Goal: Information Seeking & Learning: Compare options

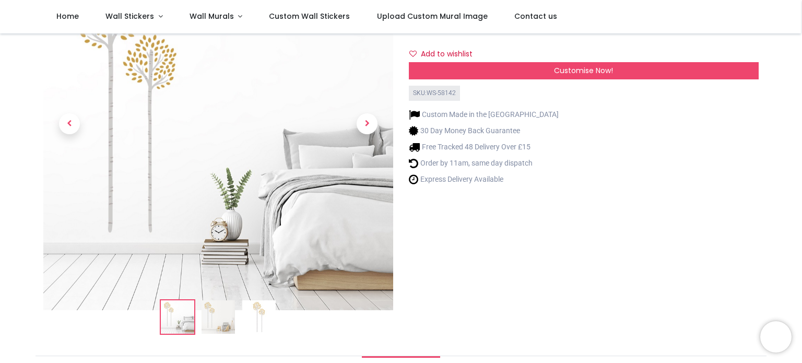
scroll to position [52, 0]
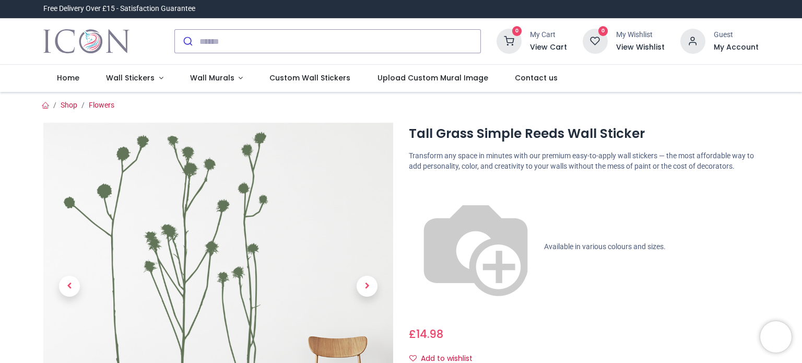
click at [410, 185] on img at bounding box center [476, 247] width 134 height 134
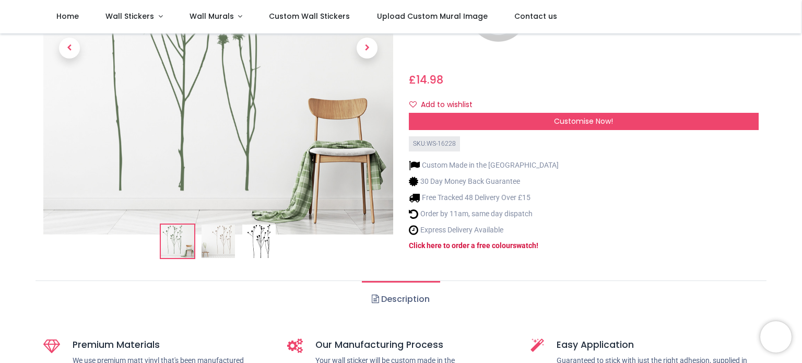
scroll to position [209, 0]
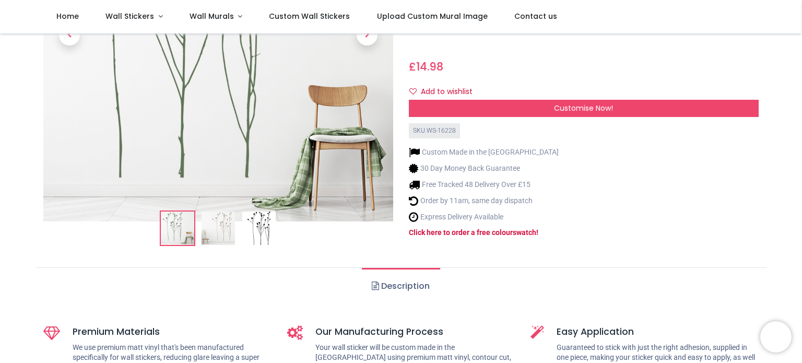
click at [221, 212] on img at bounding box center [218, 228] width 33 height 33
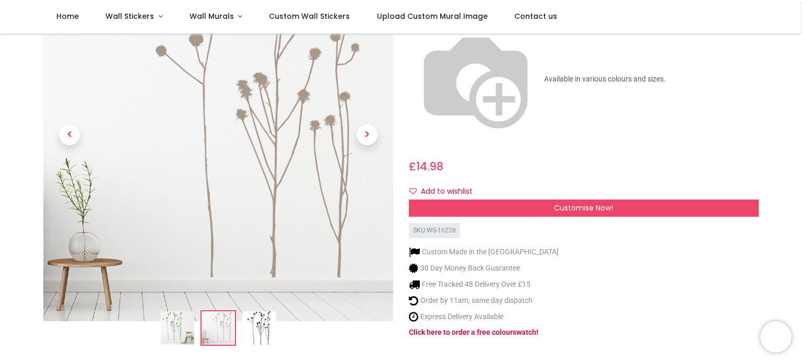
scroll to position [157, 0]
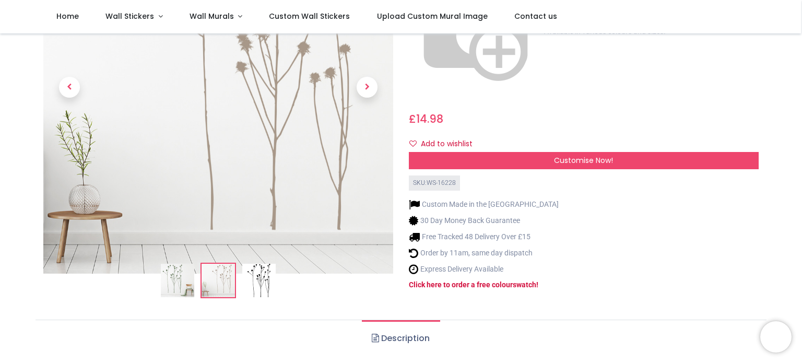
click at [250, 264] on img at bounding box center [258, 280] width 33 height 33
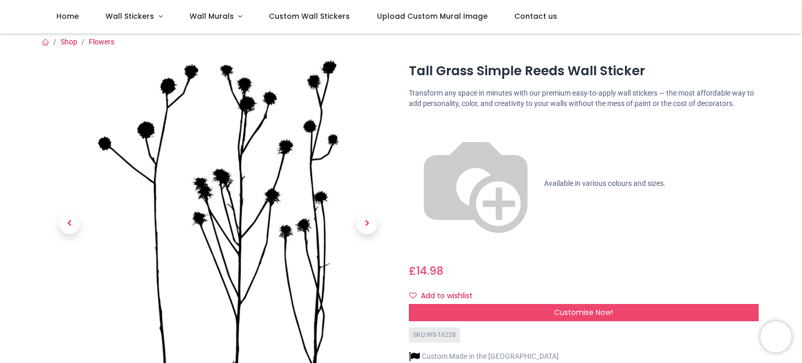
scroll to position [0, 0]
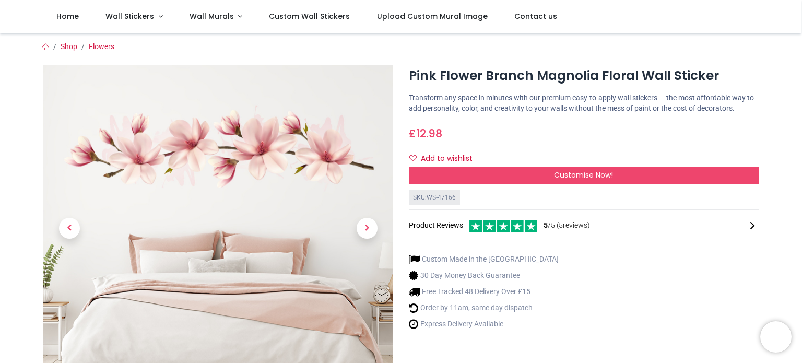
scroll to position [157, 0]
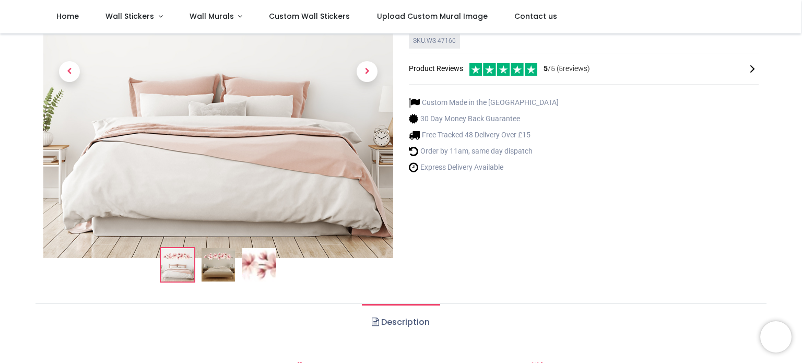
click at [224, 261] on img at bounding box center [218, 264] width 33 height 33
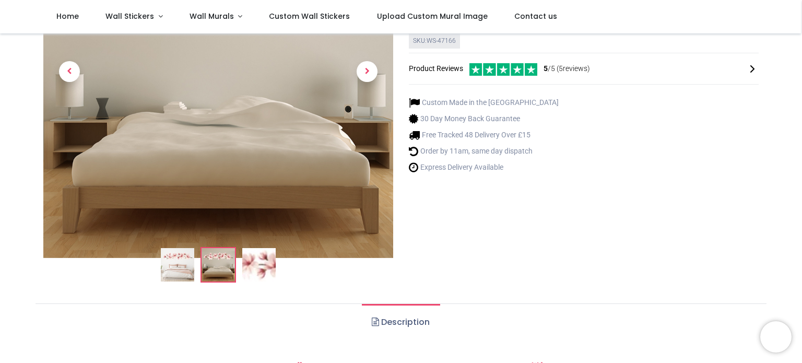
click at [260, 267] on img at bounding box center [258, 264] width 33 height 33
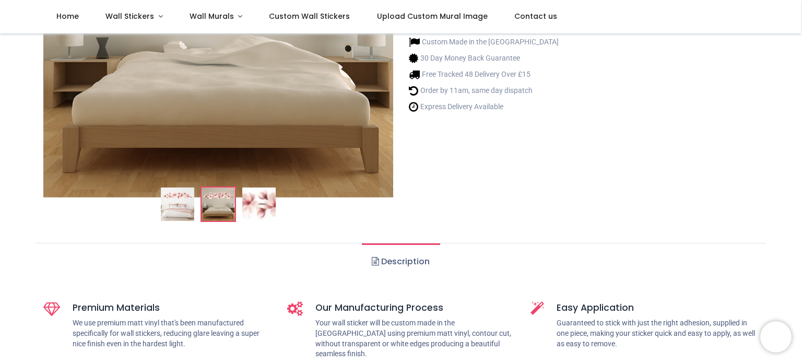
scroll to position [261, 0]
